Goal: Transaction & Acquisition: Book appointment/travel/reservation

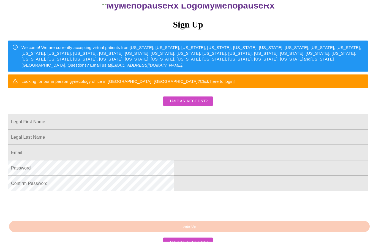
scroll to position [62, 0]
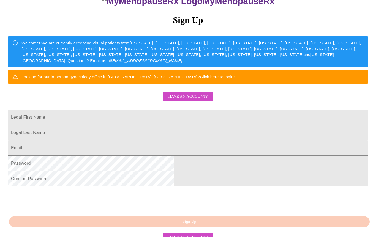
click at [133, 125] on input "Legal First Name" at bounding box center [188, 117] width 360 height 15
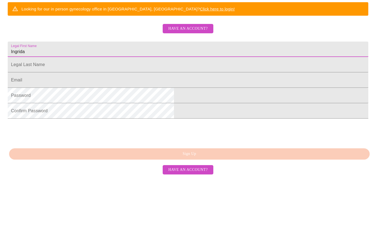
type input "Ingrida"
click at [121, 127] on input "Legal First Name" at bounding box center [188, 134] width 360 height 15
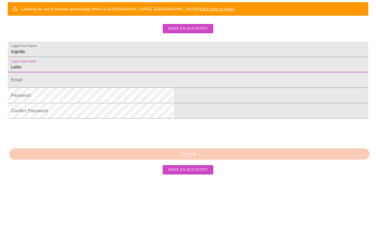
type input "Leitis"
click at [121, 142] on input "Legal First Name" at bounding box center [188, 149] width 360 height 15
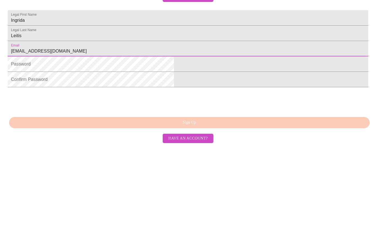
type input "[EMAIL_ADDRESS][DOMAIN_NAME]"
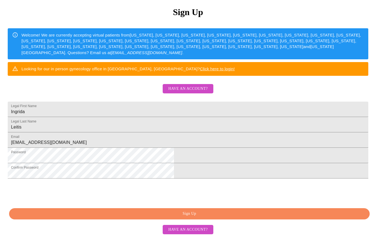
scroll to position [112, 0]
click at [192, 213] on span "Sign Up" at bounding box center [189, 214] width 348 height 7
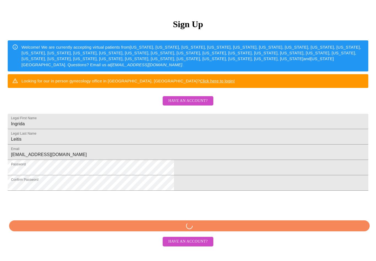
scroll to position [90, 0]
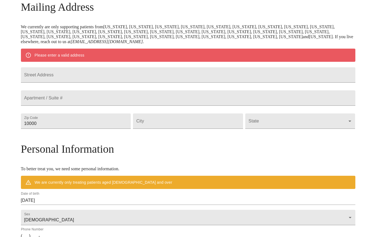
click at [86, 78] on input "Street Address" at bounding box center [188, 74] width 334 height 15
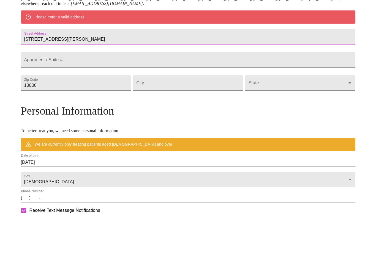
type input "[STREET_ADDRESS][PERSON_NAME]"
click at [168, 114] on input "Street Address" at bounding box center [188, 121] width 110 height 15
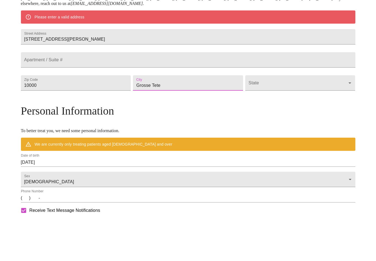
type input "Grosse Tete"
click at [256, 101] on body "MyMenopauseRx Welcome to MyMenopauseRx Since it's your first time here, you'll …" at bounding box center [187, 129] width 371 height 434
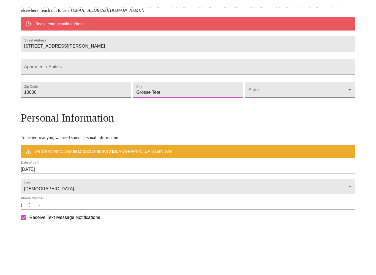
scroll to position [128, 0]
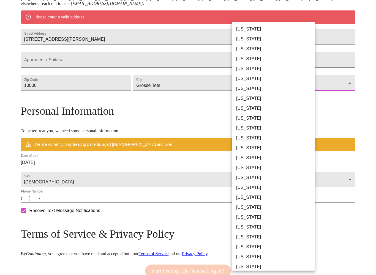
click at [255, 199] on li "[US_STATE]" at bounding box center [272, 197] width 83 height 10
type input "[US_STATE]"
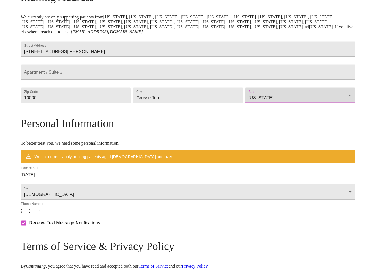
scroll to position [101, 0]
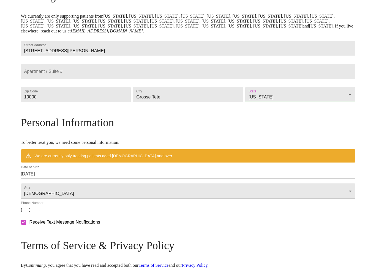
click at [79, 79] on input "Street Address" at bounding box center [188, 71] width 334 height 15
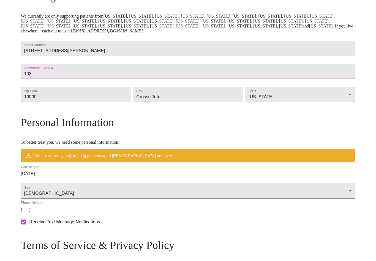
type input "103"
click at [335, 97] on div "MyMenopauseRx Welcome to MyMenopauseRx Since it's your first time here, you'll …" at bounding box center [188, 110] width 334 height 418
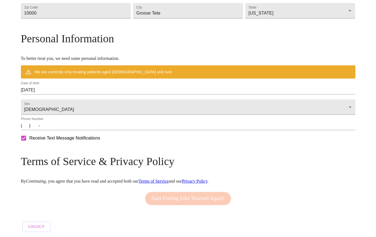
scroll to position [202, 0]
click at [65, 86] on input "[DATE]" at bounding box center [188, 90] width 334 height 9
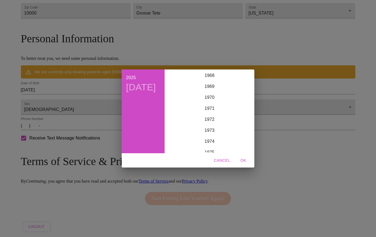
scroll to position [749, 0]
click at [209, 108] on div "1970" at bounding box center [209, 106] width 85 height 11
click at [180, 104] on div "Apr" at bounding box center [181, 101] width 28 height 21
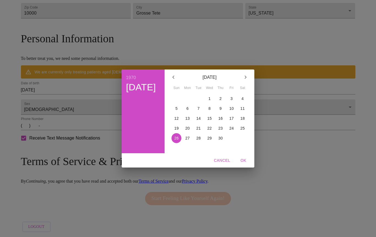
click at [222, 140] on p "30" at bounding box center [220, 138] width 4 height 5
click at [240, 159] on span "OK" at bounding box center [242, 160] width 13 height 7
type input "[DATE]"
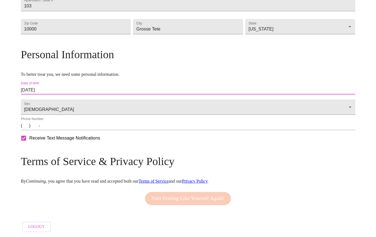
scroll to position [186, 0]
click at [68, 126] on input "(   )    -" at bounding box center [188, 126] width 334 height 9
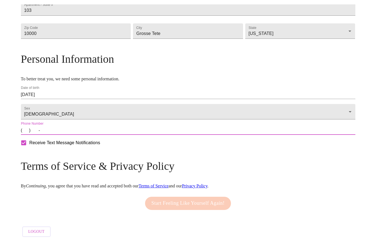
scroll to position [177, 0]
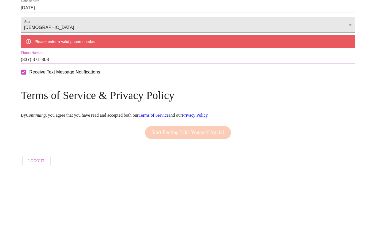
type input "[PHONE_NUMBER]"
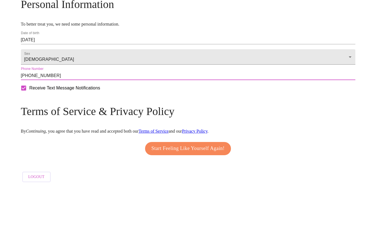
click at [175, 140] on div "Receive Text Message Notifications" at bounding box center [188, 147] width 336 height 14
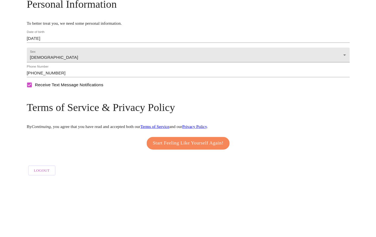
scroll to position [186, 0]
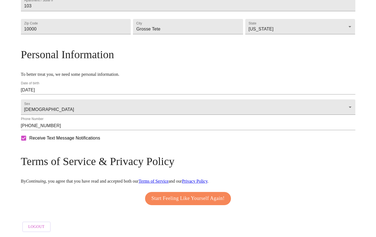
click at [29, 139] on input "Receive Text Message Notifications" at bounding box center [24, 139] width 12 height 12
checkbox input "false"
click at [206, 194] on span "Start Feeling Like Yourself Again!" at bounding box center [187, 198] width 73 height 9
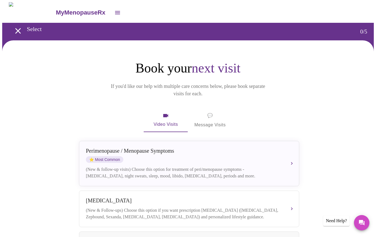
click at [292, 156] on button "[MEDICAL_DATA] / Menopause Symptoms ⭐ Most Common (New & follow-up visits) Choo…" at bounding box center [189, 163] width 220 height 45
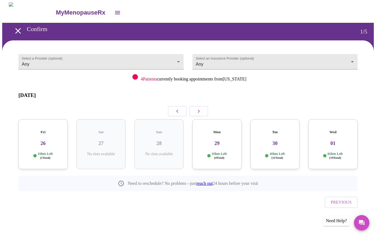
click at [176, 61] on body "MyMenopauseRx Confirm 1 / 5 Select a Provider (optional) Any Any Select an Insu…" at bounding box center [187, 118] width 371 height 233
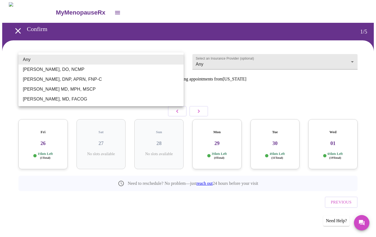
click at [41, 92] on li "[PERSON_NAME] MD, MPH, MSCP" at bounding box center [100, 89] width 165 height 10
type input "[PERSON_NAME] MD, MPH, MSCP"
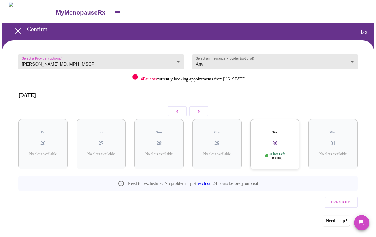
click at [348, 60] on body "MyMenopauseRx Confirm 1 / 5 Select a Provider (optional) [PERSON_NAME] MD, MPH,…" at bounding box center [187, 118] width 371 height 233
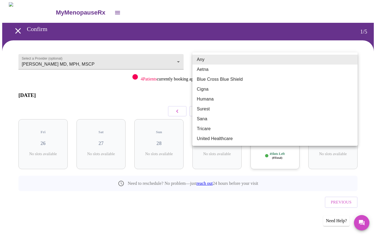
click at [238, 181] on div at bounding box center [188, 118] width 376 height 237
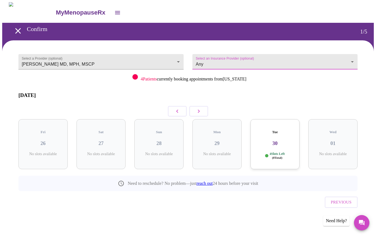
click at [248, 61] on body "MyMenopauseRx Confirm 1 / 5 Select a Provider (optional) [PERSON_NAME] MD, MPH,…" at bounding box center [187, 118] width 371 height 233
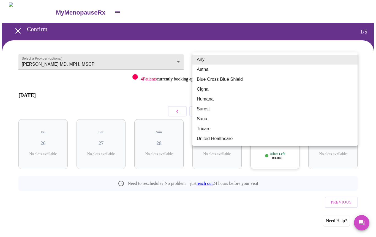
click at [256, 194] on div at bounding box center [188, 118] width 376 height 237
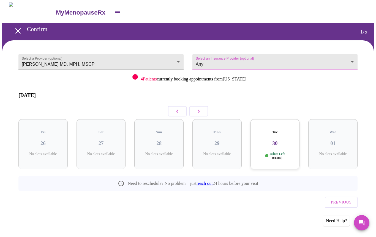
click at [282, 137] on div "Tue 30 4 Slots Left ( 8 Total)" at bounding box center [274, 144] width 49 height 50
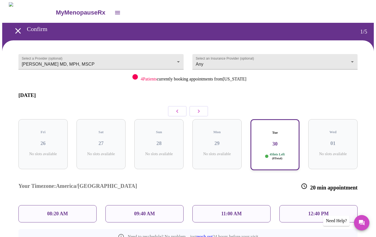
click at [148, 211] on p "09:40 AM" at bounding box center [144, 214] width 21 height 6
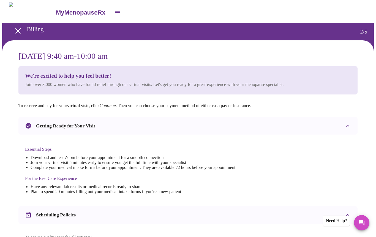
click at [114, 10] on icon "open drawer" at bounding box center [117, 12] width 7 height 7
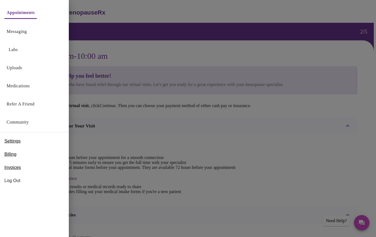
click at [234, 136] on div at bounding box center [188, 118] width 376 height 237
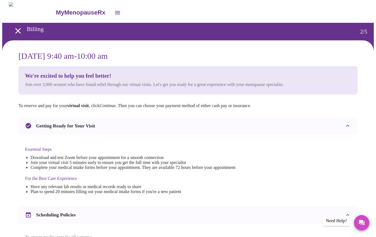
click at [114, 105] on em "Continue" at bounding box center [108, 105] width 16 height 5
click at [88, 105] on strong "virtual visit" at bounding box center [78, 105] width 22 height 5
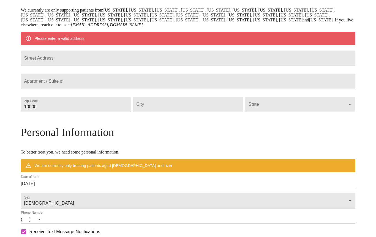
scroll to position [118, 0]
